Goal: Register for event/course

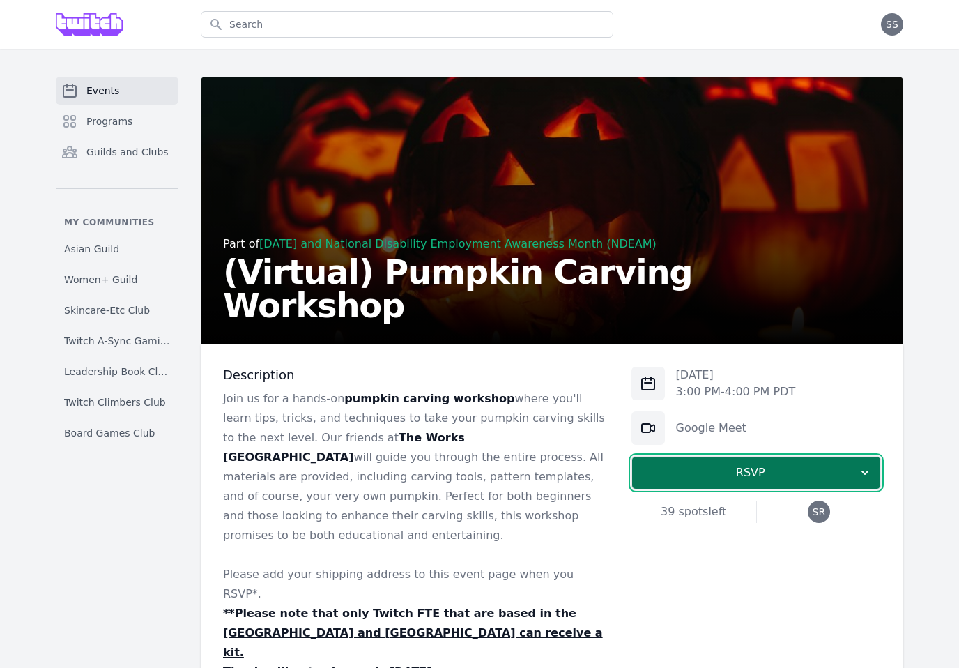
click at [721, 478] on span "RSVP" at bounding box center [750, 472] width 215 height 17
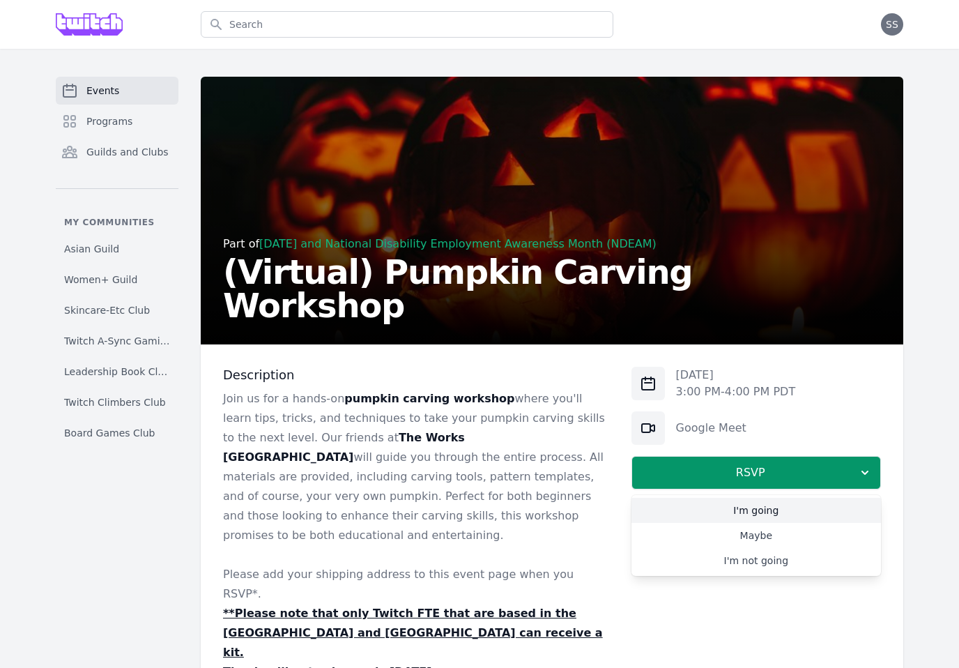
click at [732, 503] on link "I'm going" at bounding box center [755, 509] width 249 height 25
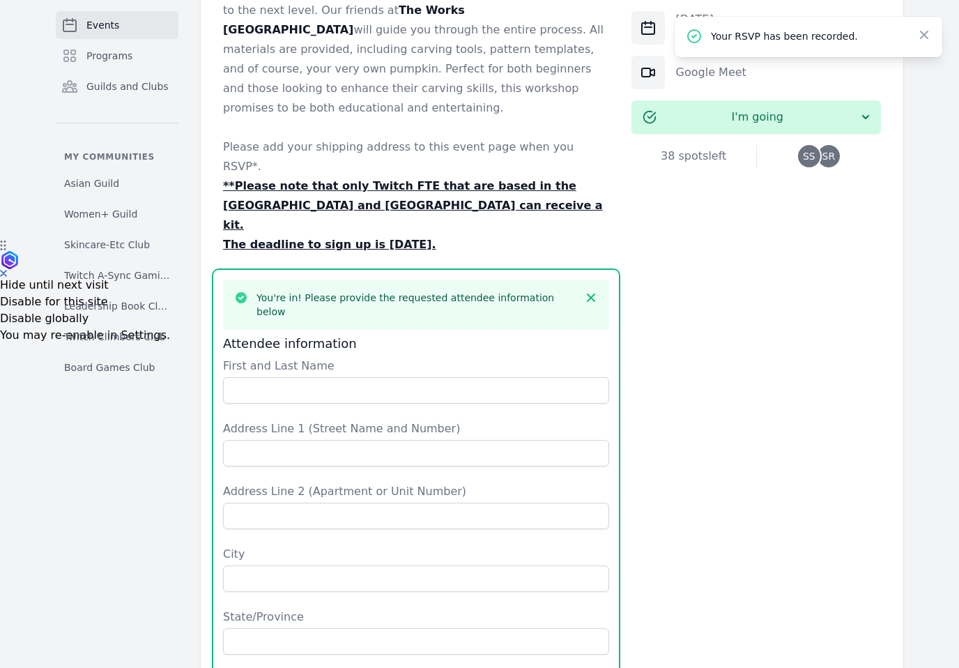
scroll to position [415, 0]
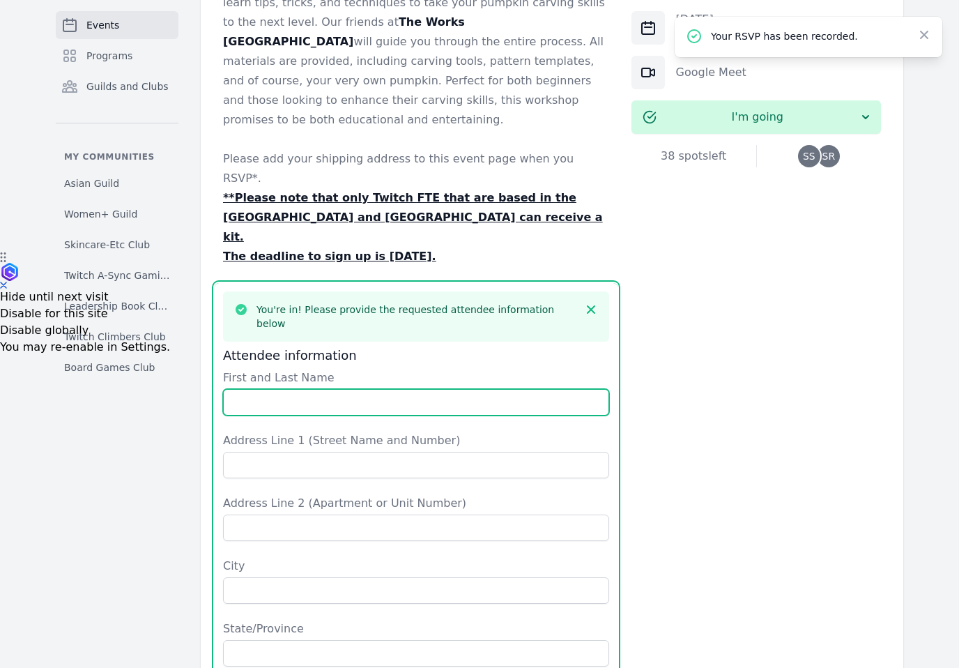
click at [365, 389] on input "First and Last Name" at bounding box center [416, 402] width 386 height 26
type input "Stella Sy"
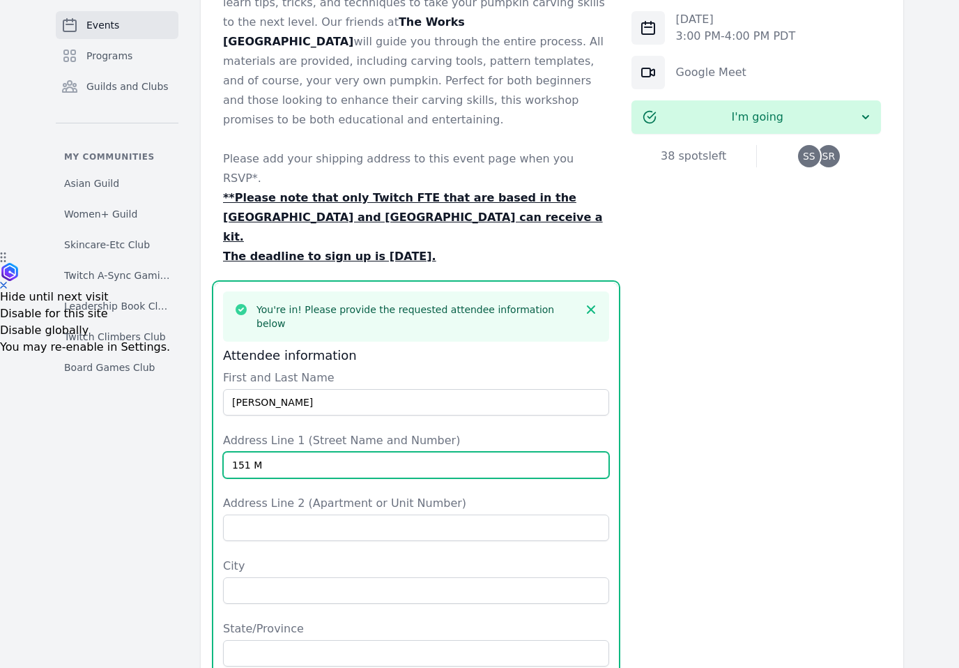
type input "151 Manhattan Ave."
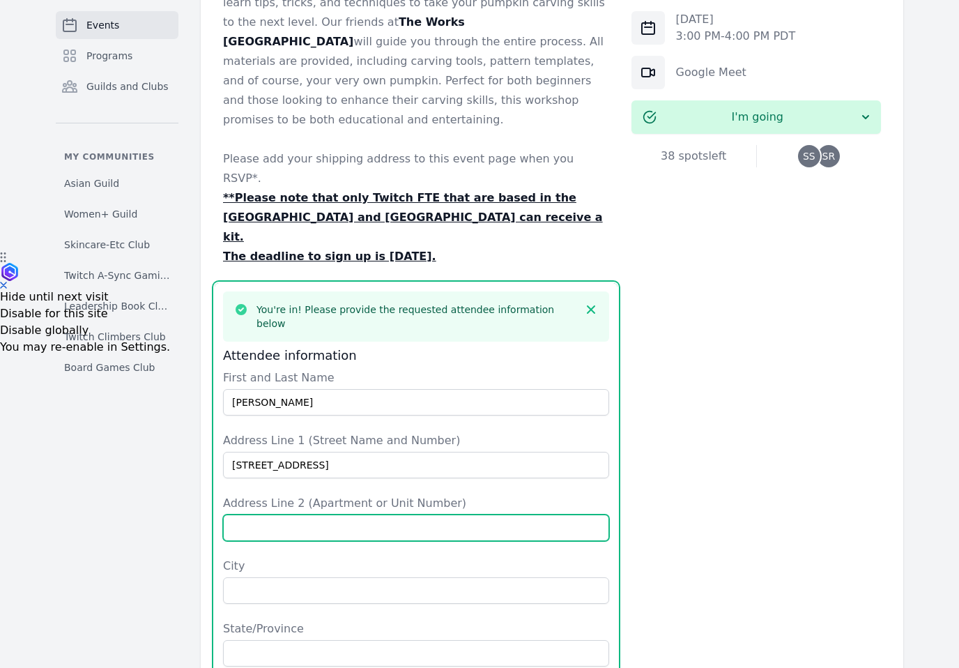
type input "#4B"
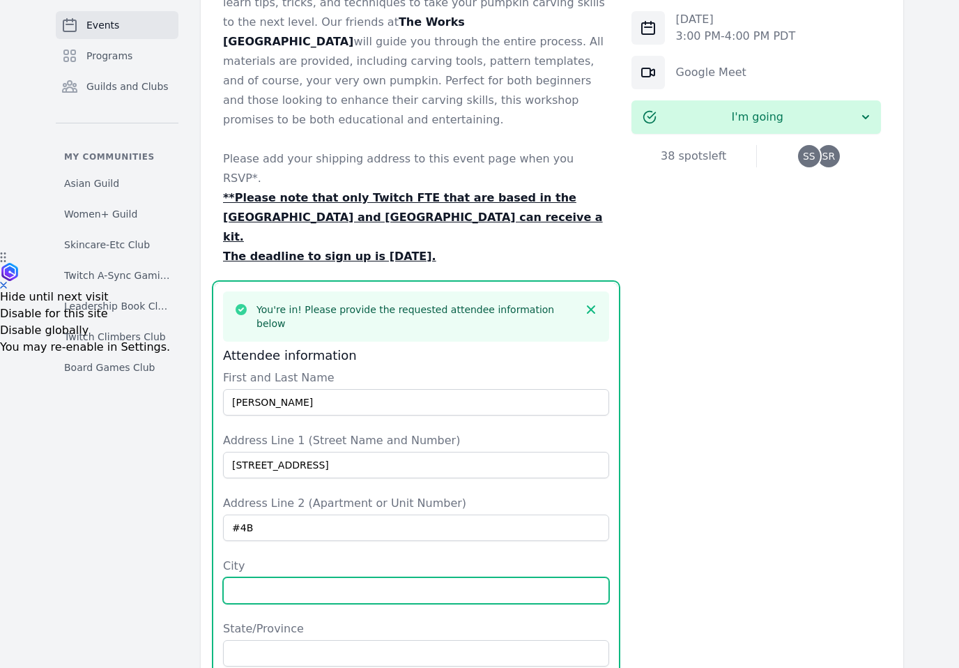
type input "Brooklyn"
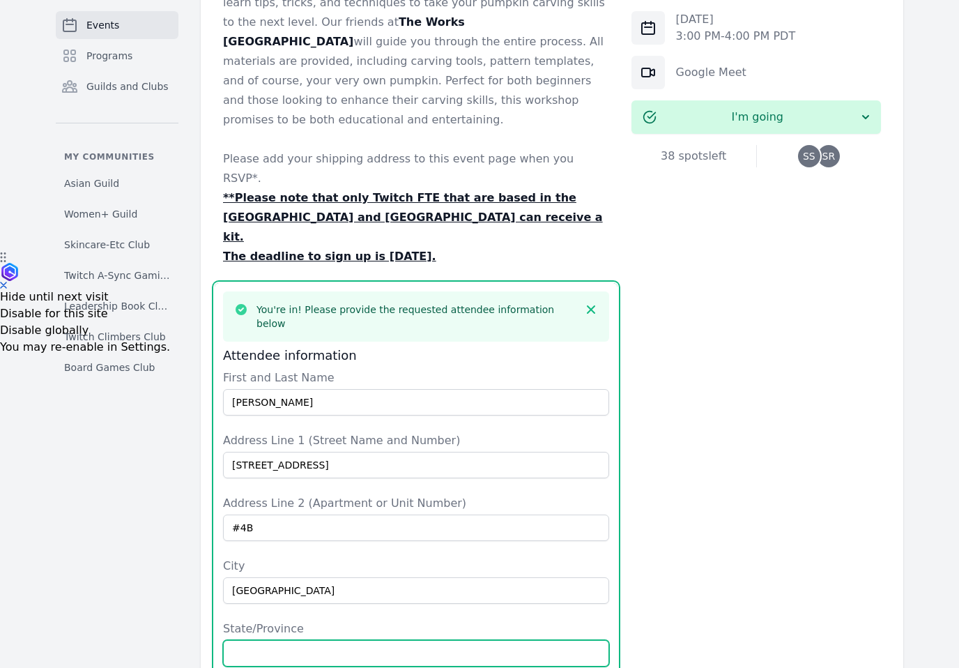
type input "NY"
type input "United States"
type input "11206"
type input "5103885229"
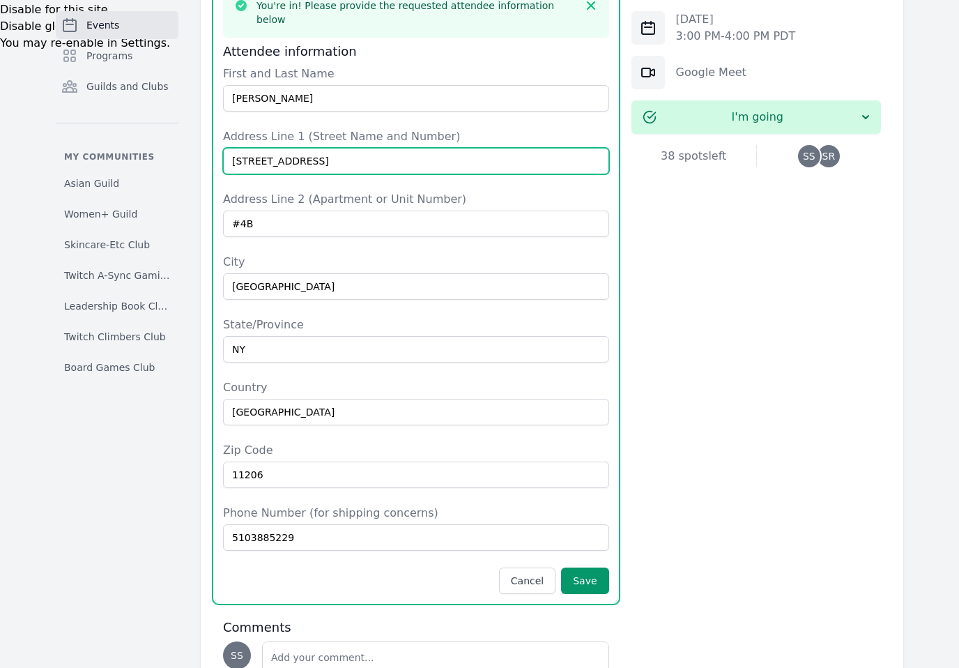
scroll to position [722, 0]
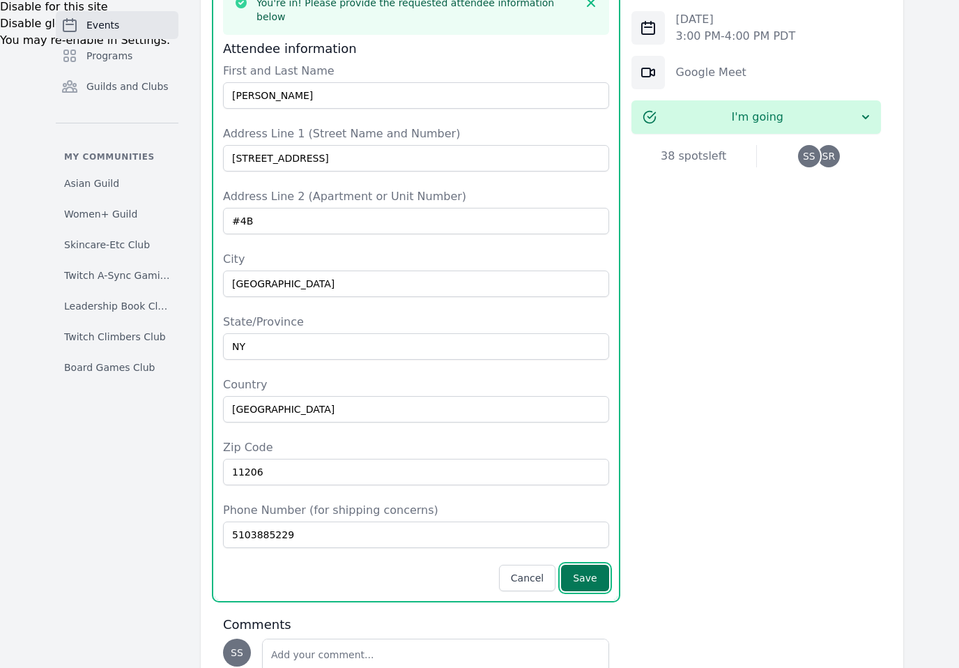
click at [584, 564] on button "Save" at bounding box center [584, 577] width 47 height 26
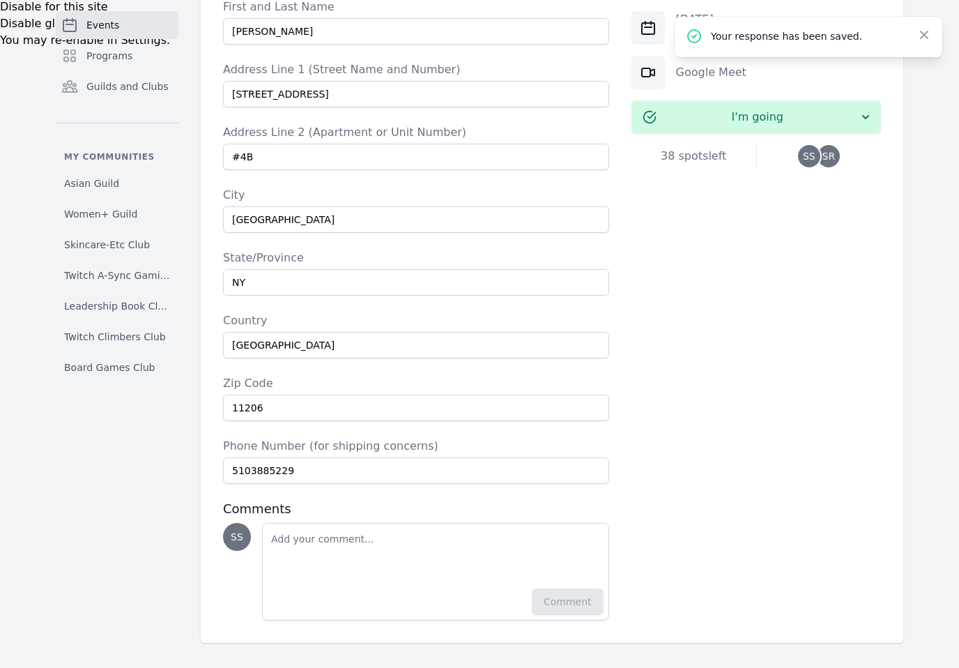
scroll to position [666, 0]
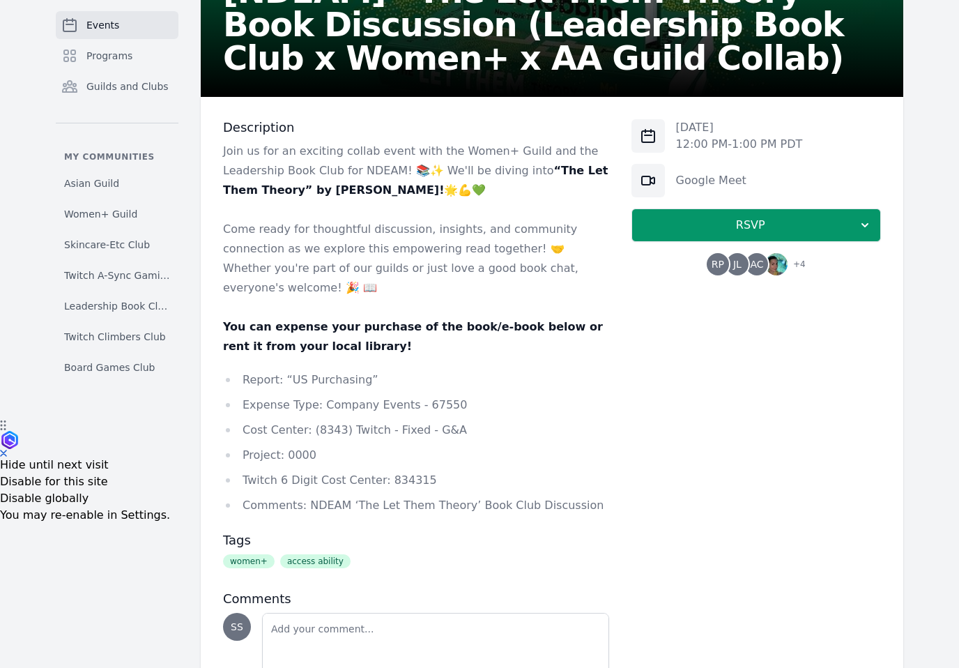
scroll to position [256, 0]
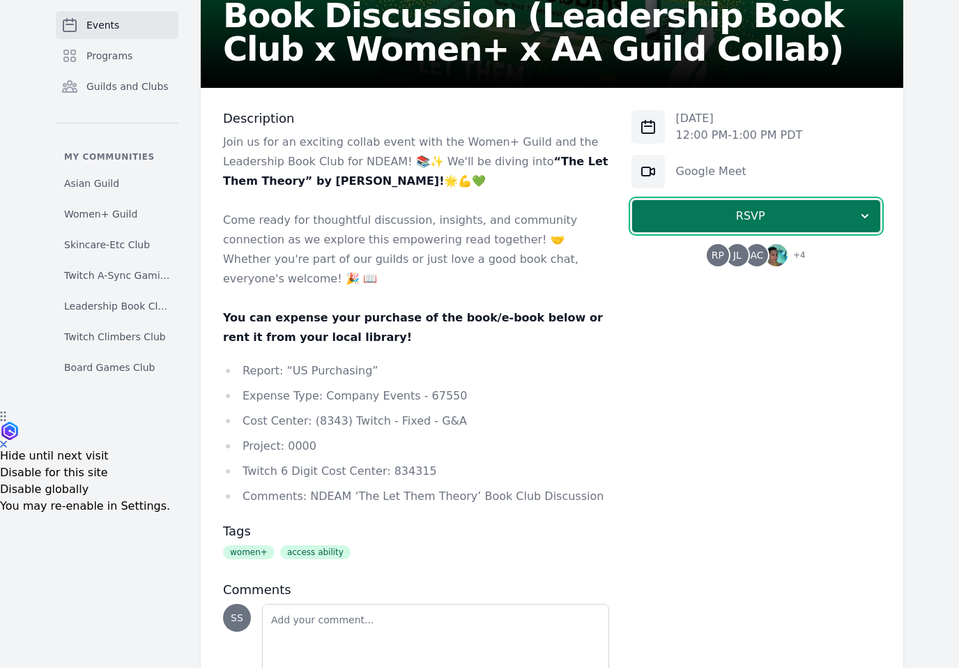
click at [698, 217] on span "RSVP" at bounding box center [750, 216] width 215 height 17
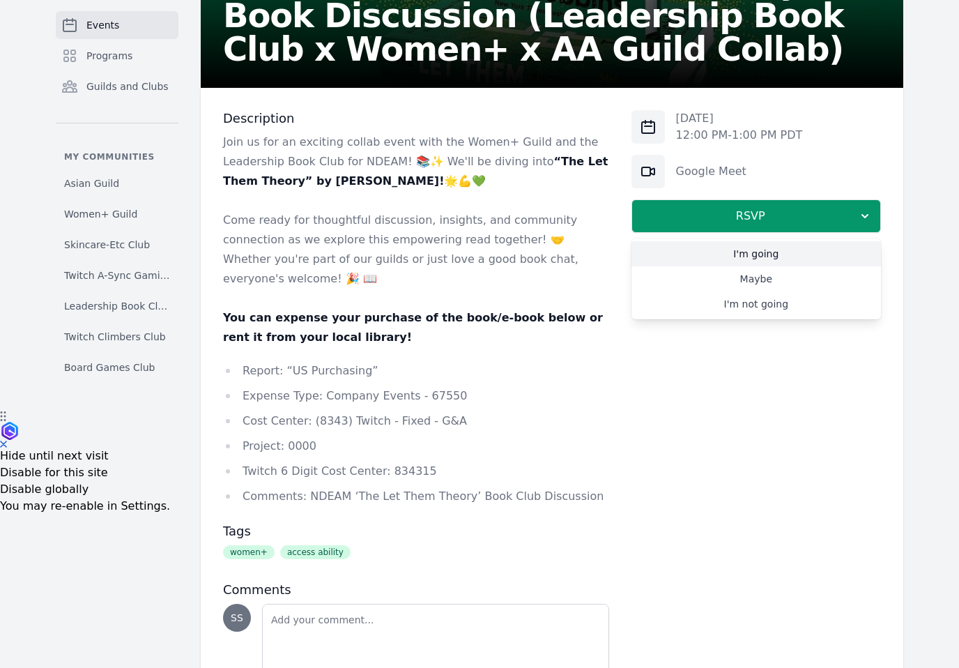
click at [738, 254] on link "I'm going" at bounding box center [755, 253] width 249 height 25
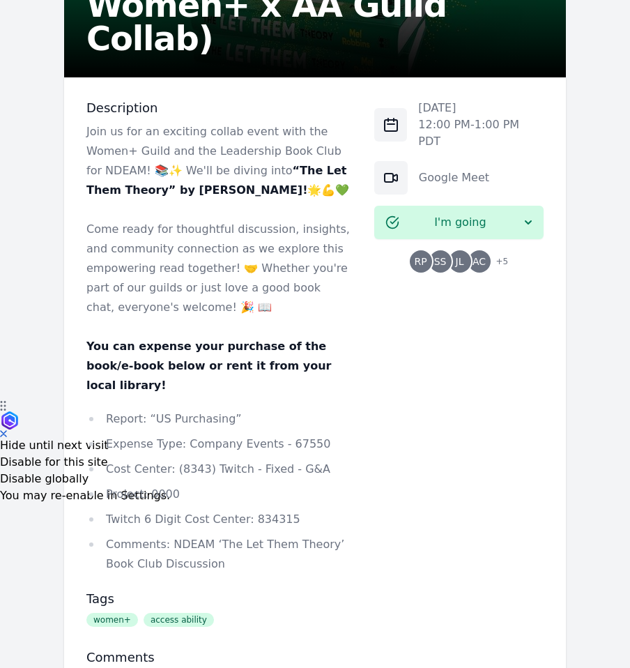
scroll to position [272, 0]
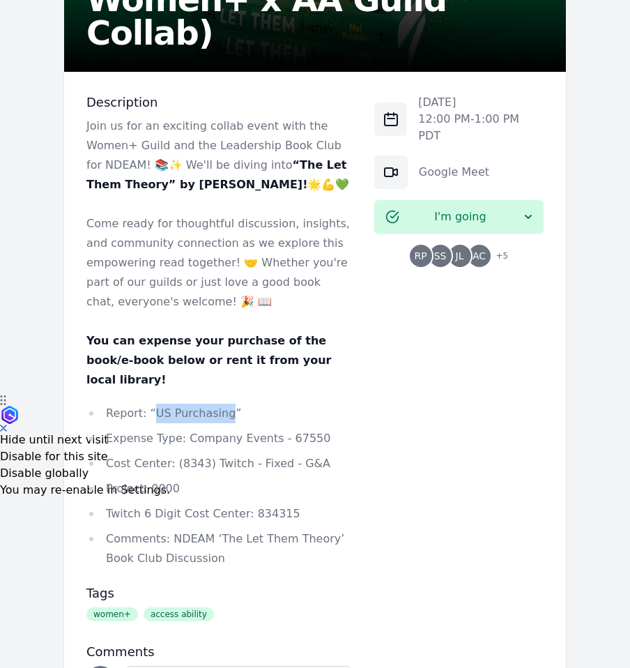
drag, startPoint x: 224, startPoint y: 396, endPoint x: 151, endPoint y: 396, distance: 72.5
click at [151, 403] on li "Report: “US Purchasing”" at bounding box center [218, 413] width 265 height 20
copy li "US Purchasing"
